Goal: Task Accomplishment & Management: Use online tool/utility

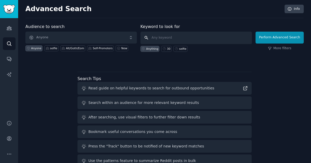
click at [198, 39] on input "text" at bounding box center [197, 38] width 112 height 12
type input "nail"
click button "Perform Advanced Search" at bounding box center [280, 38] width 48 height 12
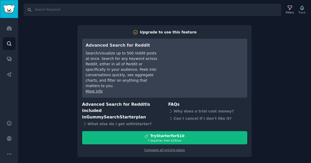
click at [4, 6] on img "Sidebar" at bounding box center [9, 9] width 12 height 9
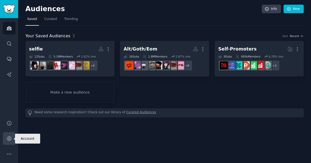
click at [10, 139] on icon "Sidebar" at bounding box center [8, 138] width 5 height 5
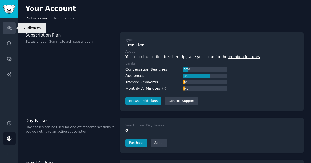
click at [13, 28] on link "Audiences" at bounding box center [9, 28] width 13 height 13
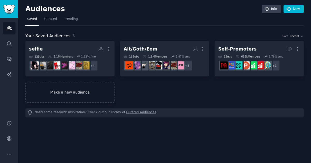
click at [77, 93] on link "Make a new audience" at bounding box center [69, 92] width 89 height 21
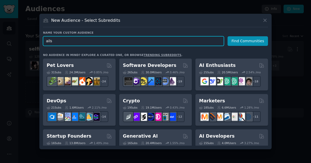
type input "nails"
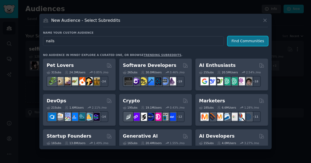
click at [250, 42] on button "Find Communities" at bounding box center [248, 41] width 40 height 10
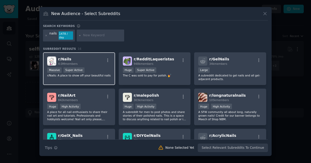
click at [101, 59] on div "r/ Nails 4.0M members" at bounding box center [79, 61] width 64 height 9
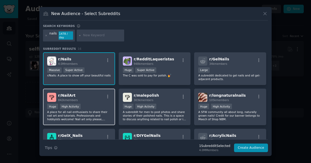
click at [94, 93] on div "r/ NailArt 842k members" at bounding box center [79, 97] width 64 height 9
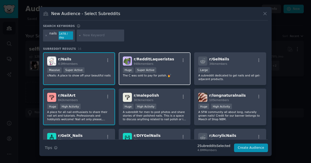
click at [175, 63] on div "r/ RedditLaqueristas 948k members" at bounding box center [155, 61] width 64 height 9
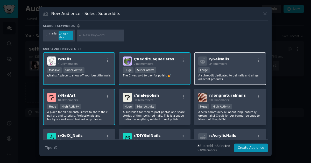
click at [236, 67] on div "Large" at bounding box center [231, 70] width 64 height 6
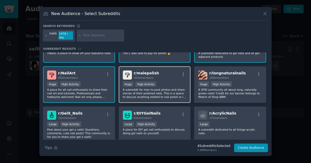
scroll to position [40, 0]
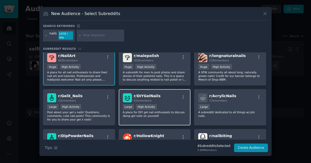
click at [166, 111] on p "A place for DIY gel nail enthusiasts to discuss doing gel nails on yourself." at bounding box center [155, 114] width 64 height 7
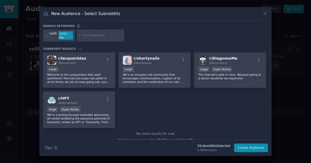
scroll to position [159, 0]
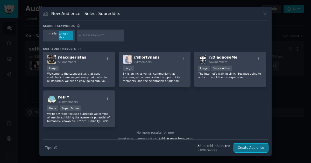
click at [253, 147] on button "Create Audience" at bounding box center [251, 148] width 34 height 9
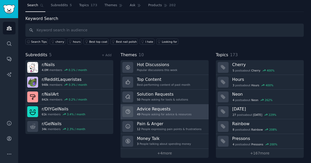
scroll to position [14, 0]
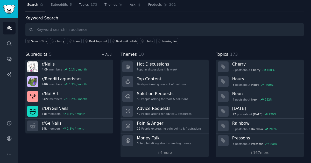
click at [106, 56] on link "+ Add" at bounding box center [107, 55] width 10 height 4
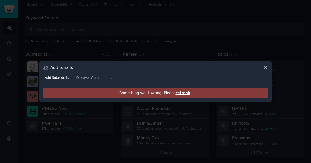
click at [181, 93] on span "refresh" at bounding box center [183, 93] width 15 height 4
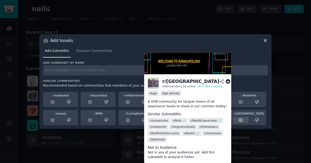
click at [240, 119] on icon at bounding box center [241, 120] width 5 height 5
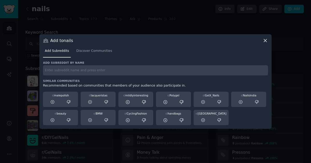
click at [267, 40] on icon at bounding box center [265, 40] width 5 height 5
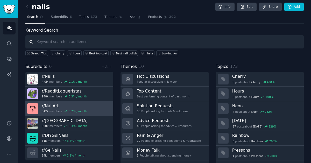
scroll to position [3, 0]
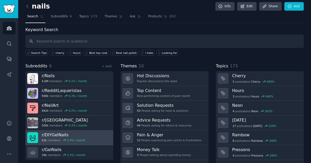
click at [61, 134] on h3 "r/ DIYGelNails" at bounding box center [64, 134] width 44 height 5
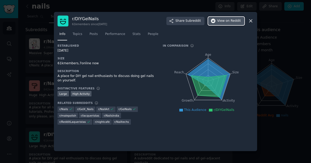
click at [235, 22] on span "on Reddit" at bounding box center [233, 21] width 15 height 5
click at [81, 35] on span "Topics" at bounding box center [78, 34] width 10 height 5
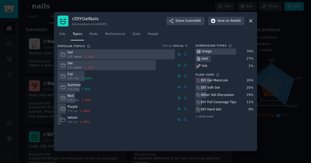
click at [235, 95] on div "Other Gel Discussion" at bounding box center [225, 95] width 58 height 6
click at [207, 116] on span "+ show more" at bounding box center [205, 117] width 18 height 4
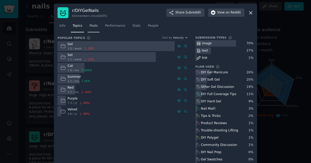
click at [92, 26] on span "Posts" at bounding box center [94, 26] width 8 height 5
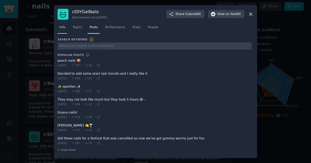
click at [65, 32] on link "Info" at bounding box center [63, 28] width 10 height 11
